Goal: Information Seeking & Learning: Learn about a topic

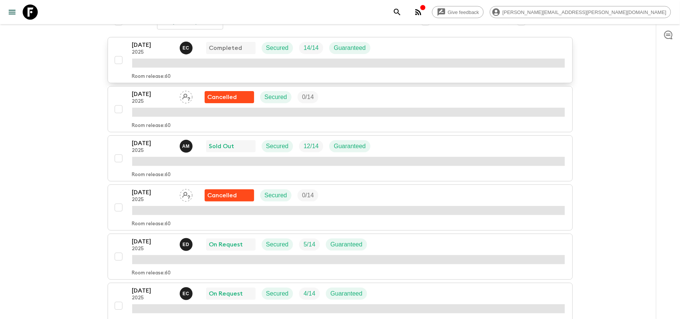
scroll to position [151, 0]
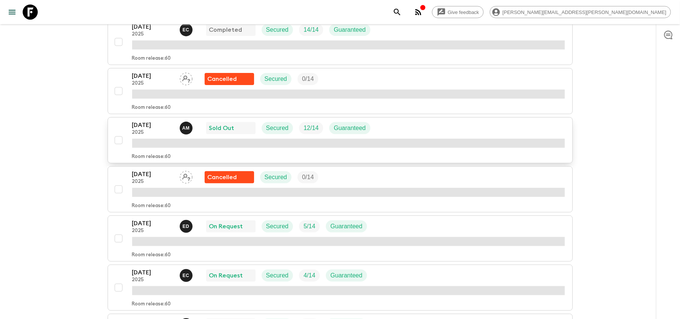
click at [147, 130] on p "[DATE]" at bounding box center [153, 124] width 42 height 9
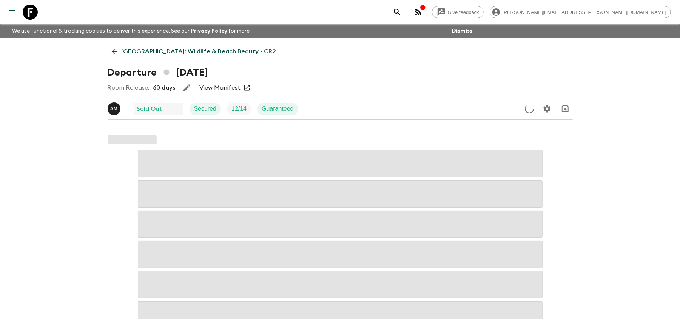
click at [212, 91] on link "View Manifest" at bounding box center [219, 88] width 41 height 8
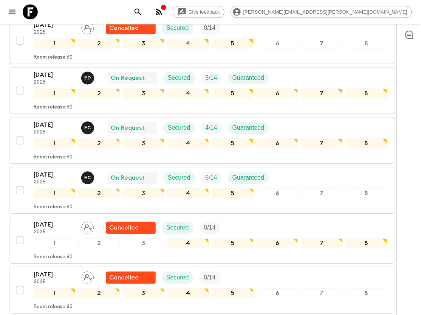
scroll to position [3, 0]
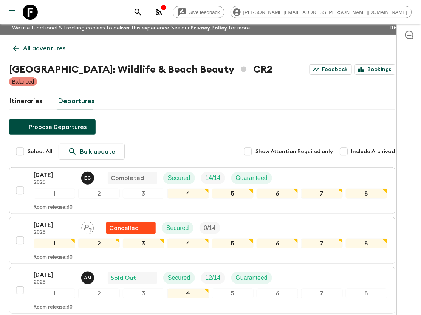
click at [34, 14] on icon at bounding box center [30, 12] width 15 height 15
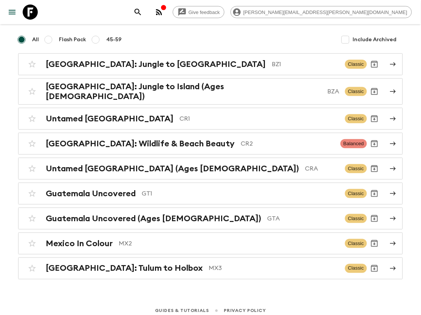
scroll to position [61, 0]
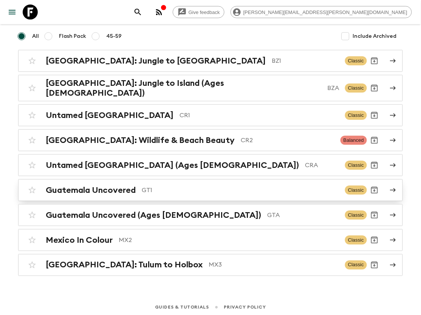
click at [193, 197] on link "Guatemala Uncovered GT1 Classic" at bounding box center [210, 190] width 384 height 22
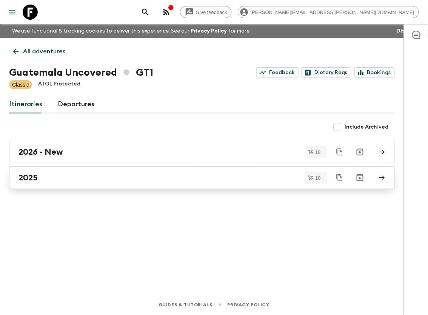
click at [162, 182] on div "2025" at bounding box center [195, 178] width 353 height 10
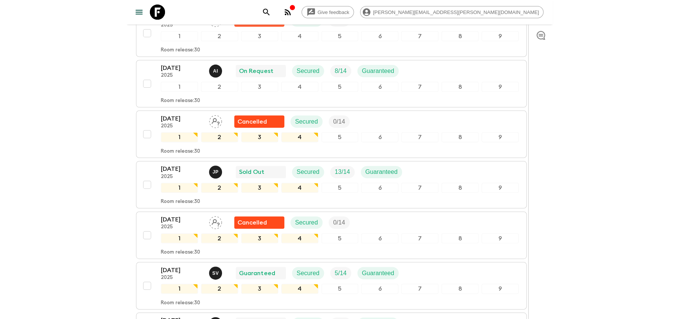
scroll to position [252, 0]
